Goal: Task Accomplishment & Management: Use online tool/utility

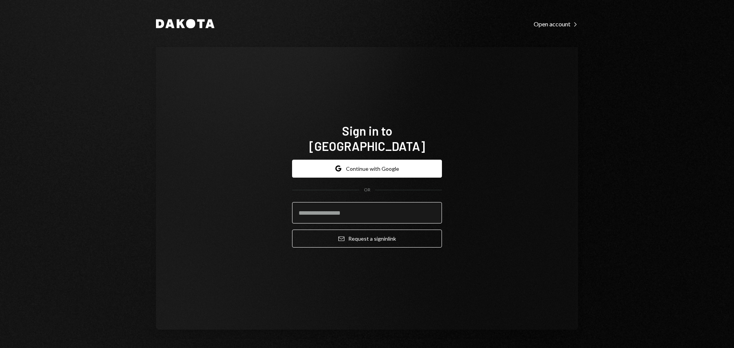
click at [312, 209] on input "email" at bounding box center [367, 212] width 150 height 21
type input "**********"
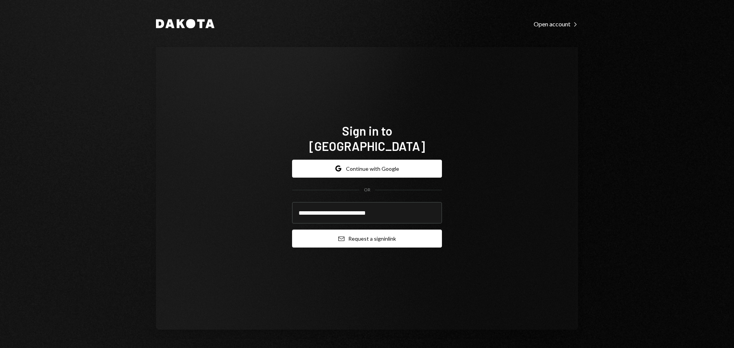
click at [342, 239] on button "Email Request a sign in link" at bounding box center [367, 239] width 150 height 18
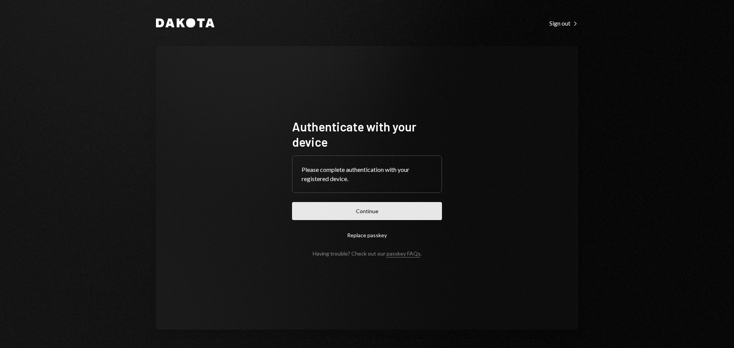
click at [345, 207] on button "Continue" at bounding box center [367, 211] width 150 height 18
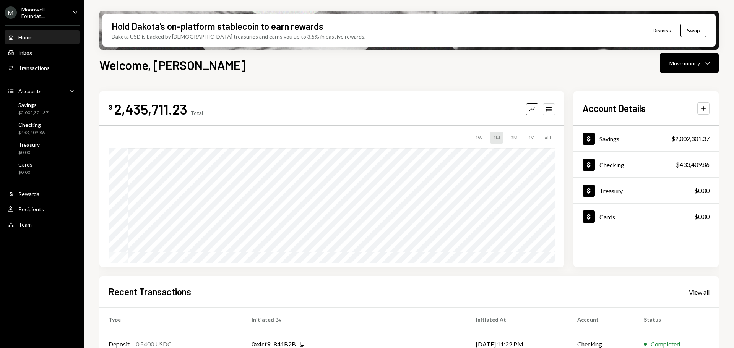
click at [75, 8] on icon "Caret Down" at bounding box center [75, 12] width 8 height 8
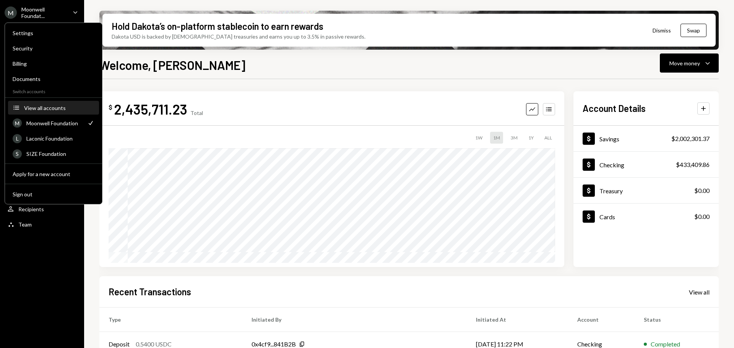
click at [32, 109] on div "View all accounts" at bounding box center [59, 108] width 70 height 6
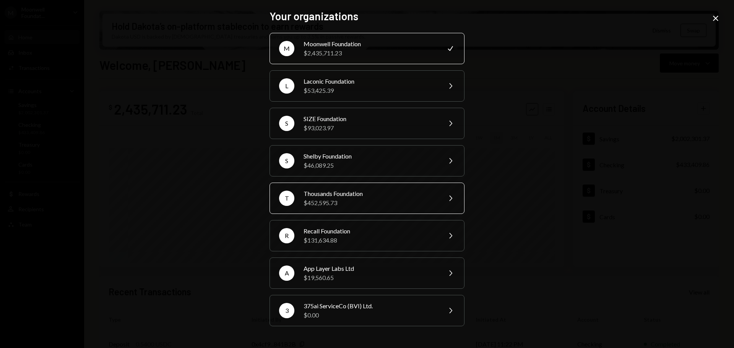
click at [327, 197] on div "Thousands Foundation" at bounding box center [369, 193] width 133 height 9
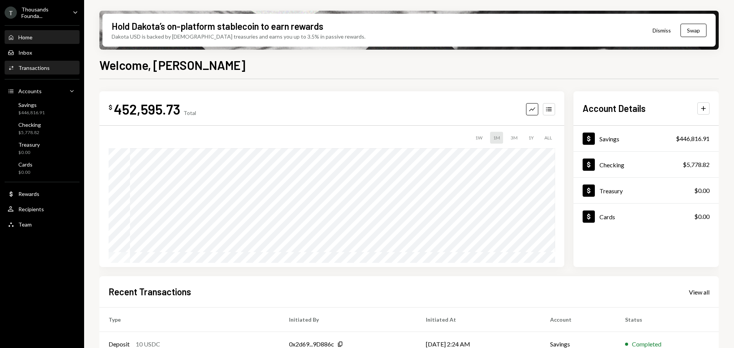
click at [48, 66] on div "Activities Transactions" at bounding box center [42, 68] width 69 height 7
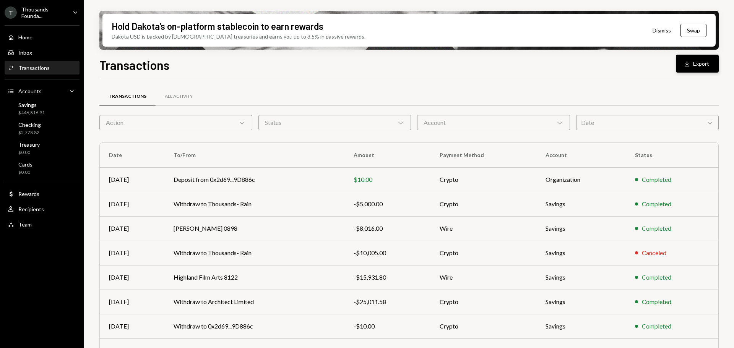
click at [698, 68] on button "Download Export" at bounding box center [697, 64] width 43 height 18
click at [208, 145] on th "To/From" at bounding box center [254, 155] width 180 height 24
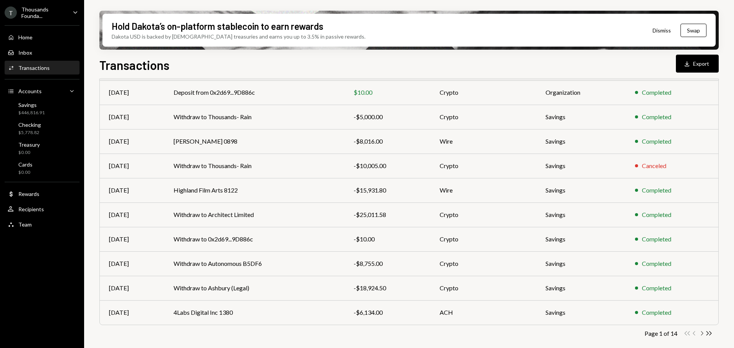
click at [704, 336] on icon "Chevron Right" at bounding box center [701, 333] width 7 height 7
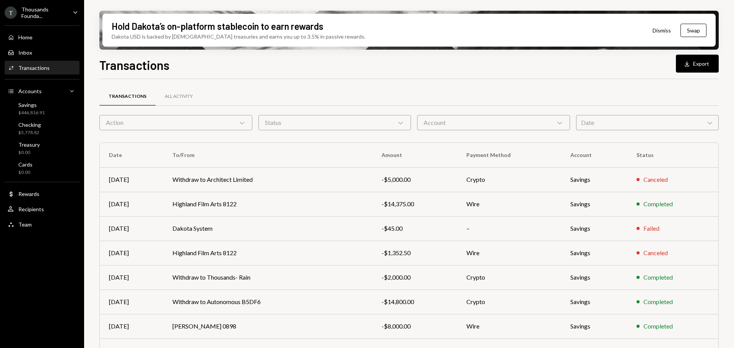
click at [158, 148] on th "Date" at bounding box center [131, 155] width 63 height 24
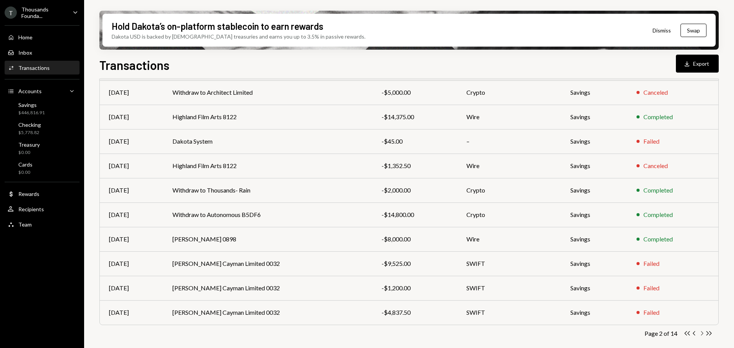
click at [701, 334] on icon "Chevron Right" at bounding box center [701, 333] width 7 height 7
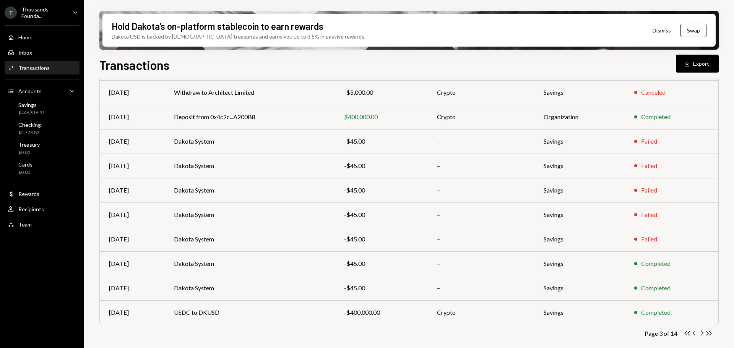
click at [701, 334] on icon "Chevron Right" at bounding box center [701, 333] width 7 height 7
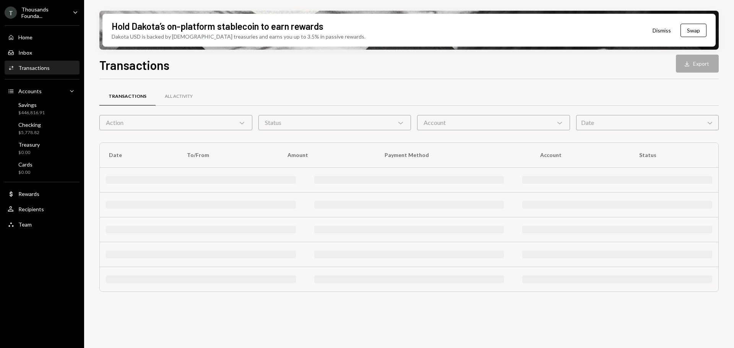
scroll to position [0, 0]
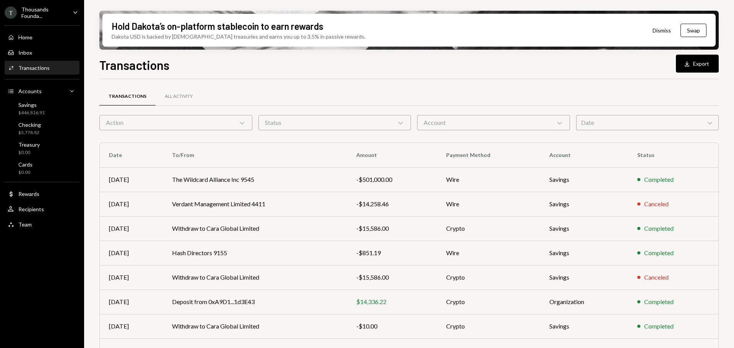
click at [701, 334] on td "Completed" at bounding box center [673, 326] width 90 height 24
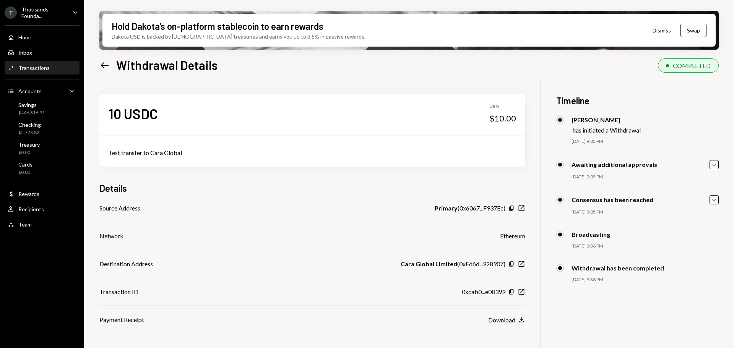
click at [107, 72] on div "Left Arrow Withdrawal Details" at bounding box center [158, 64] width 118 height 15
click at [105, 70] on icon "Left Arrow" at bounding box center [104, 65] width 11 height 11
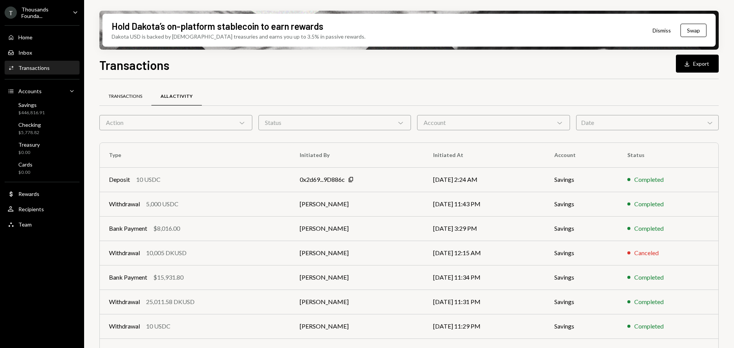
click at [128, 94] on div "Transactions" at bounding box center [126, 96] width 34 height 6
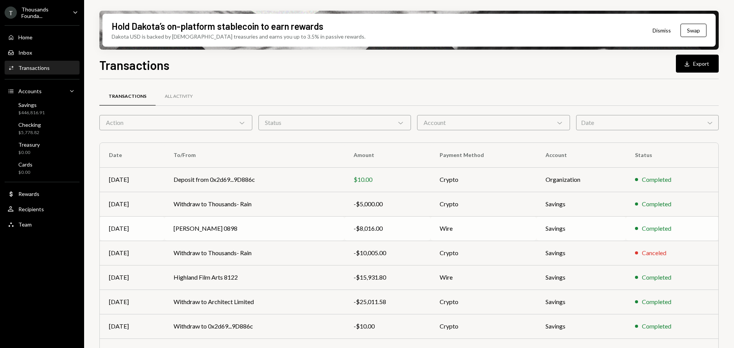
scroll to position [87, 0]
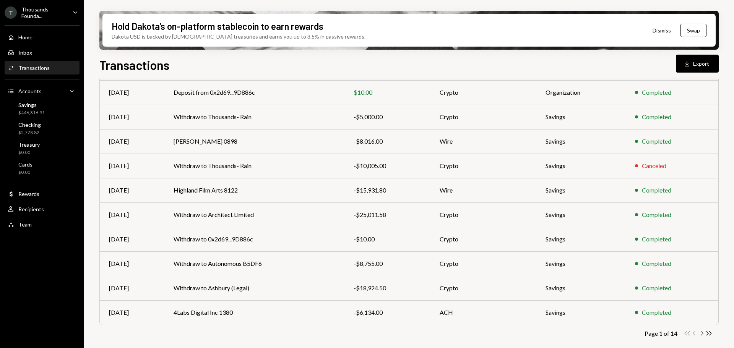
click at [702, 334] on icon "Chevron Right" at bounding box center [701, 333] width 7 height 7
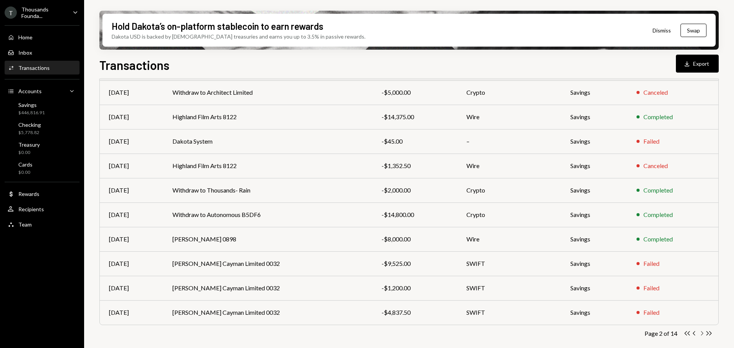
click at [702, 334] on icon "Chevron Right" at bounding box center [701, 333] width 7 height 7
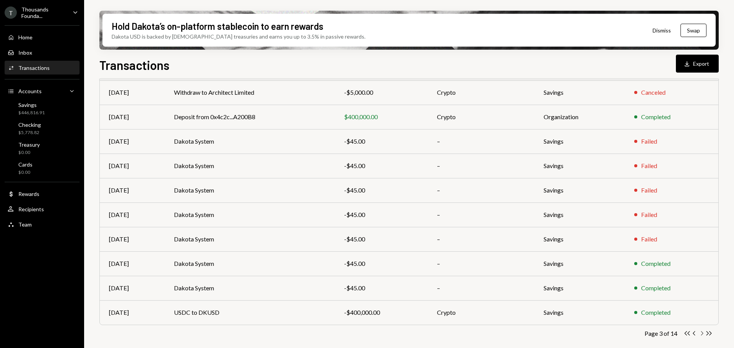
click at [702, 334] on icon "Chevron Right" at bounding box center [701, 333] width 7 height 7
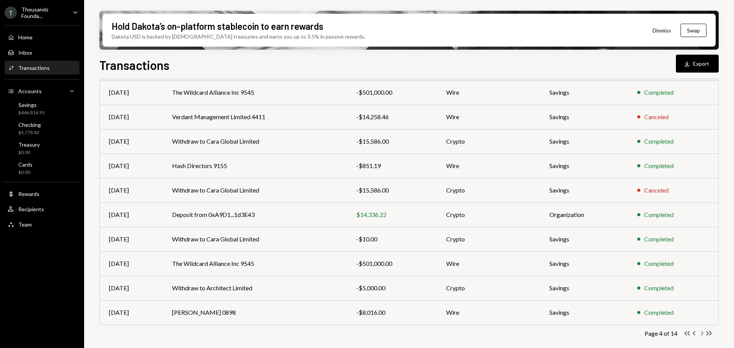
click at [702, 334] on icon "Chevron Right" at bounding box center [701, 333] width 7 height 7
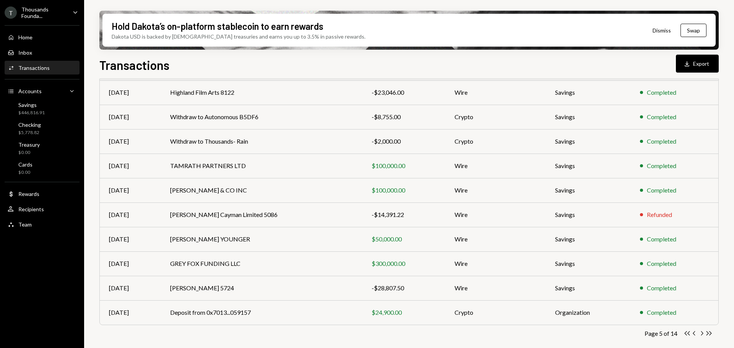
click at [702, 334] on icon "Chevron Right" at bounding box center [701, 333] width 7 height 7
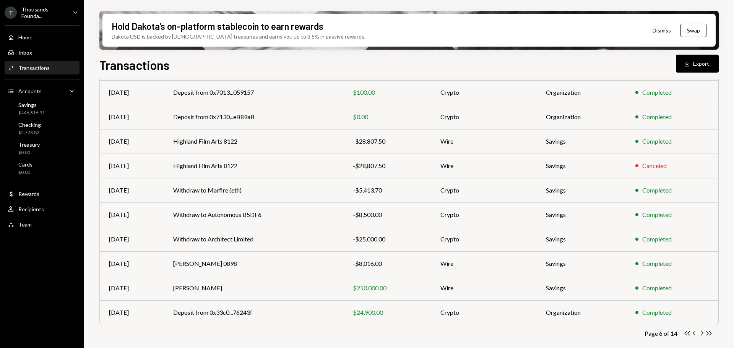
click at [702, 334] on icon "Chevron Right" at bounding box center [701, 333] width 7 height 7
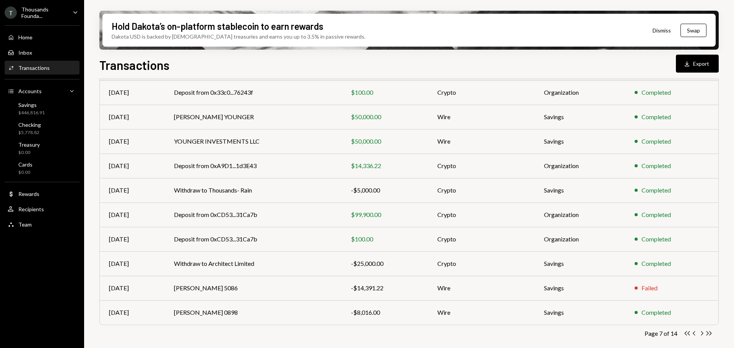
click at [49, 66] on div "Activities Transactions" at bounding box center [42, 68] width 69 height 7
click at [39, 112] on div "$446,816.91" at bounding box center [31, 113] width 26 height 6
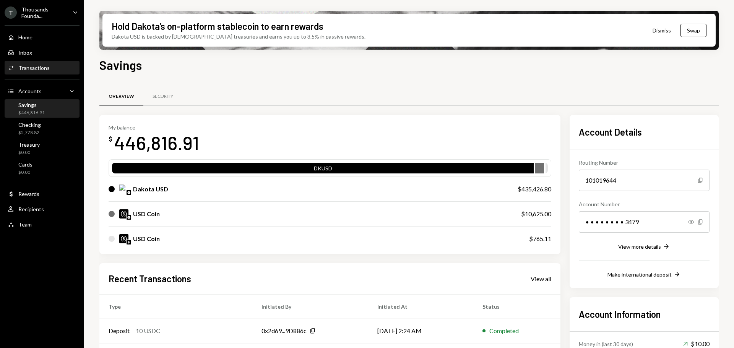
click at [46, 61] on link "Activities Transactions" at bounding box center [42, 68] width 75 height 14
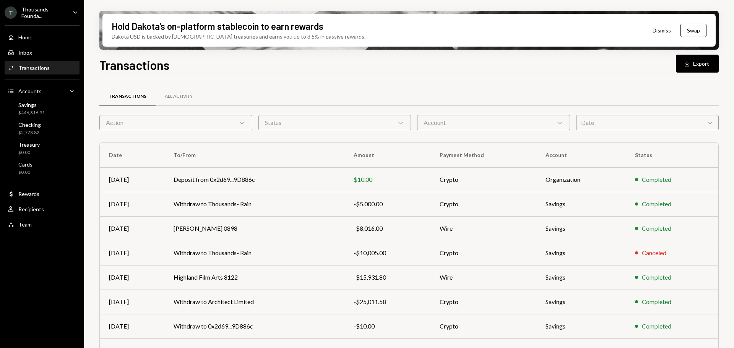
click at [703, 75] on div "Transactions Download Export Transactions All Activity Action Chevron Down Stat…" at bounding box center [408, 224] width 619 height 337
click at [689, 65] on icon "Download" at bounding box center [687, 64] width 8 height 8
